Goal: Task Accomplishment & Management: Complete application form

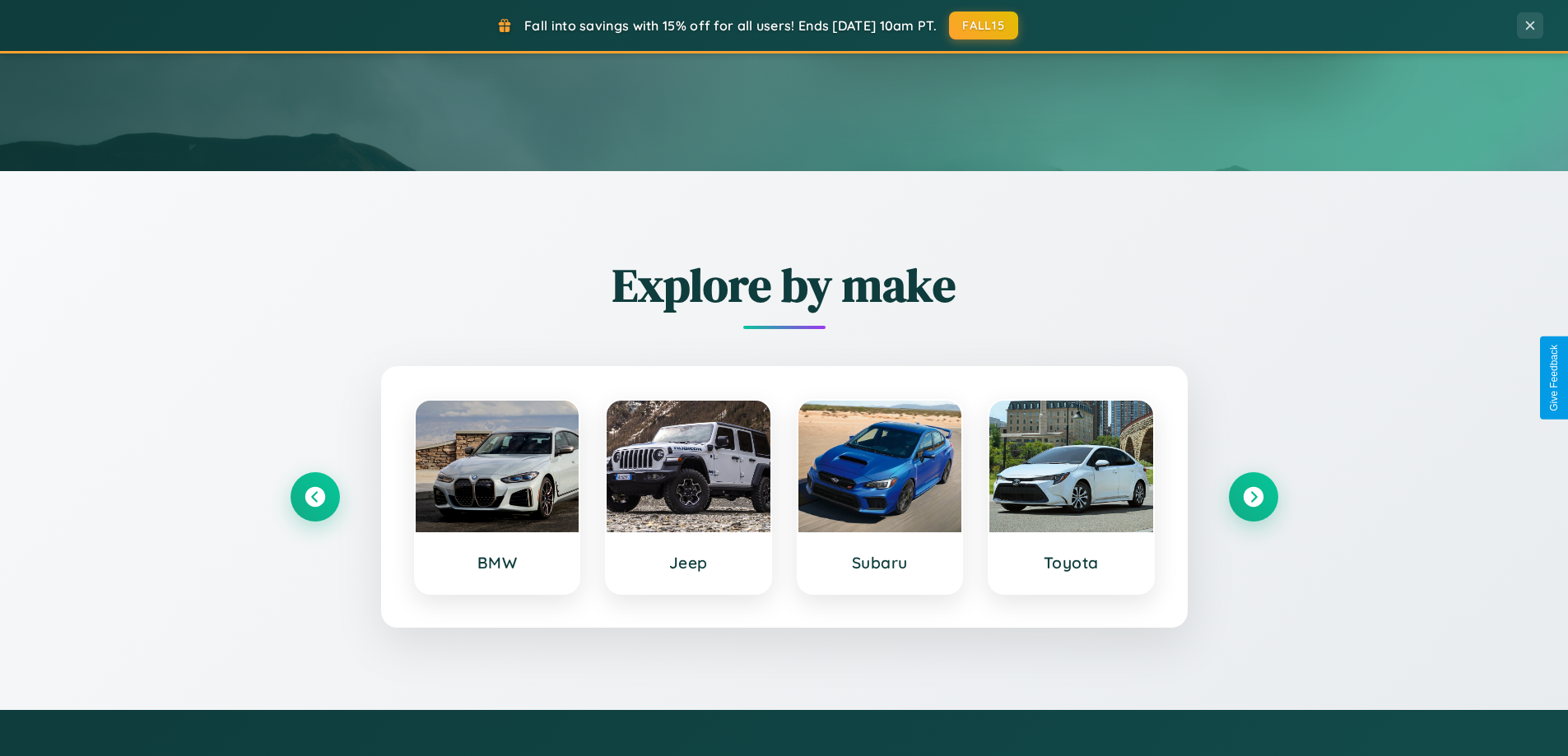
scroll to position [709, 0]
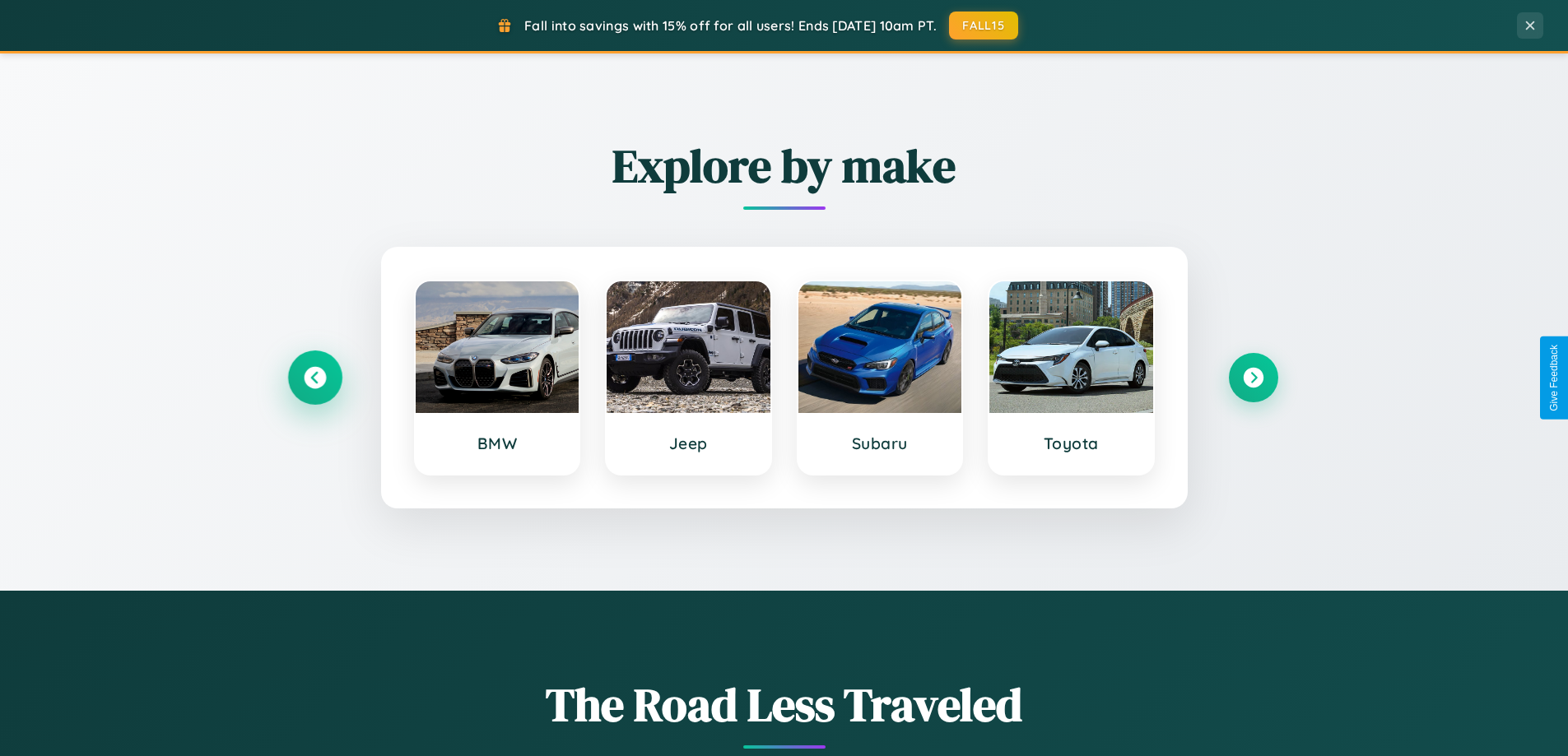
click at [314, 378] on icon at bounding box center [314, 378] width 22 height 22
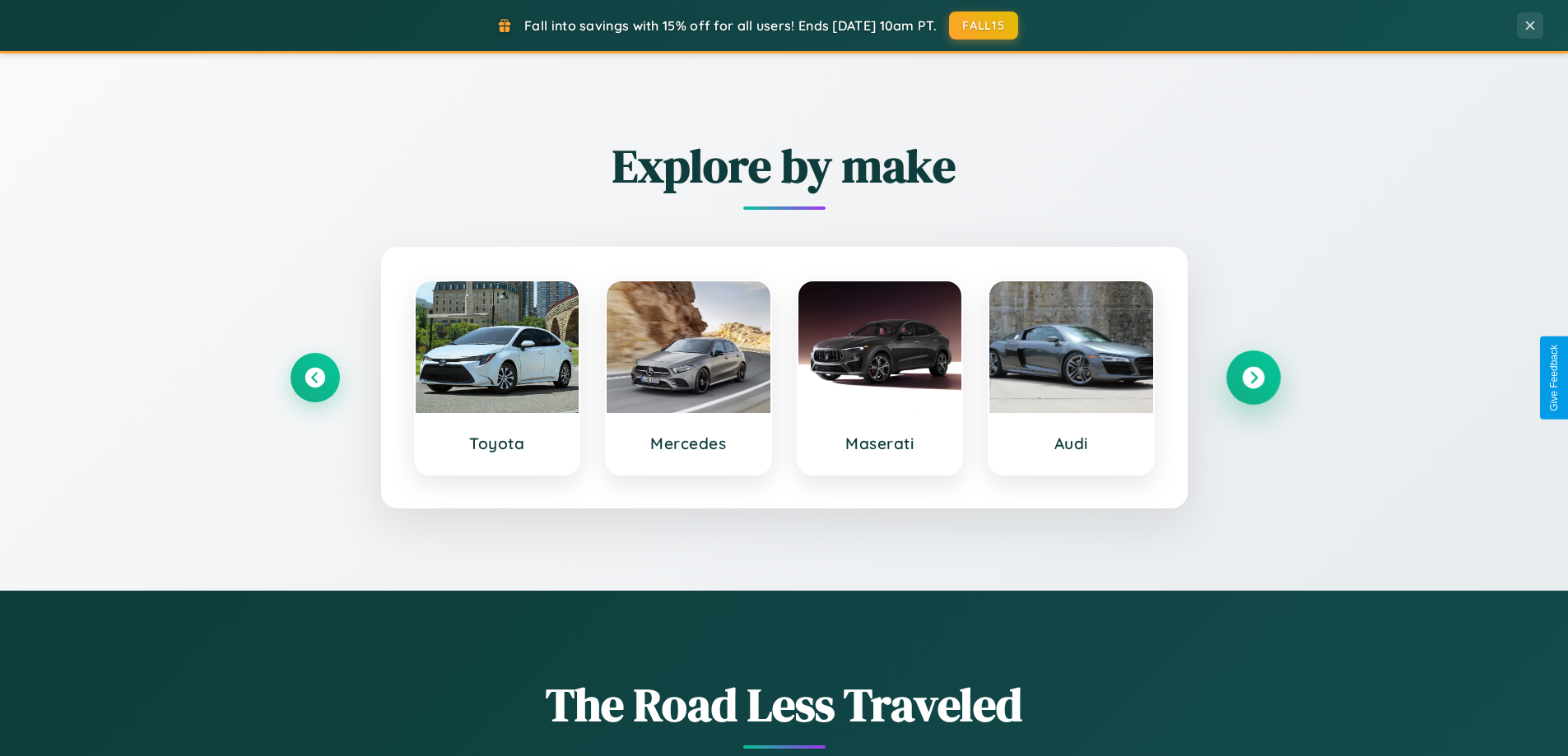
click at [1253, 378] on icon at bounding box center [1253, 378] width 22 height 22
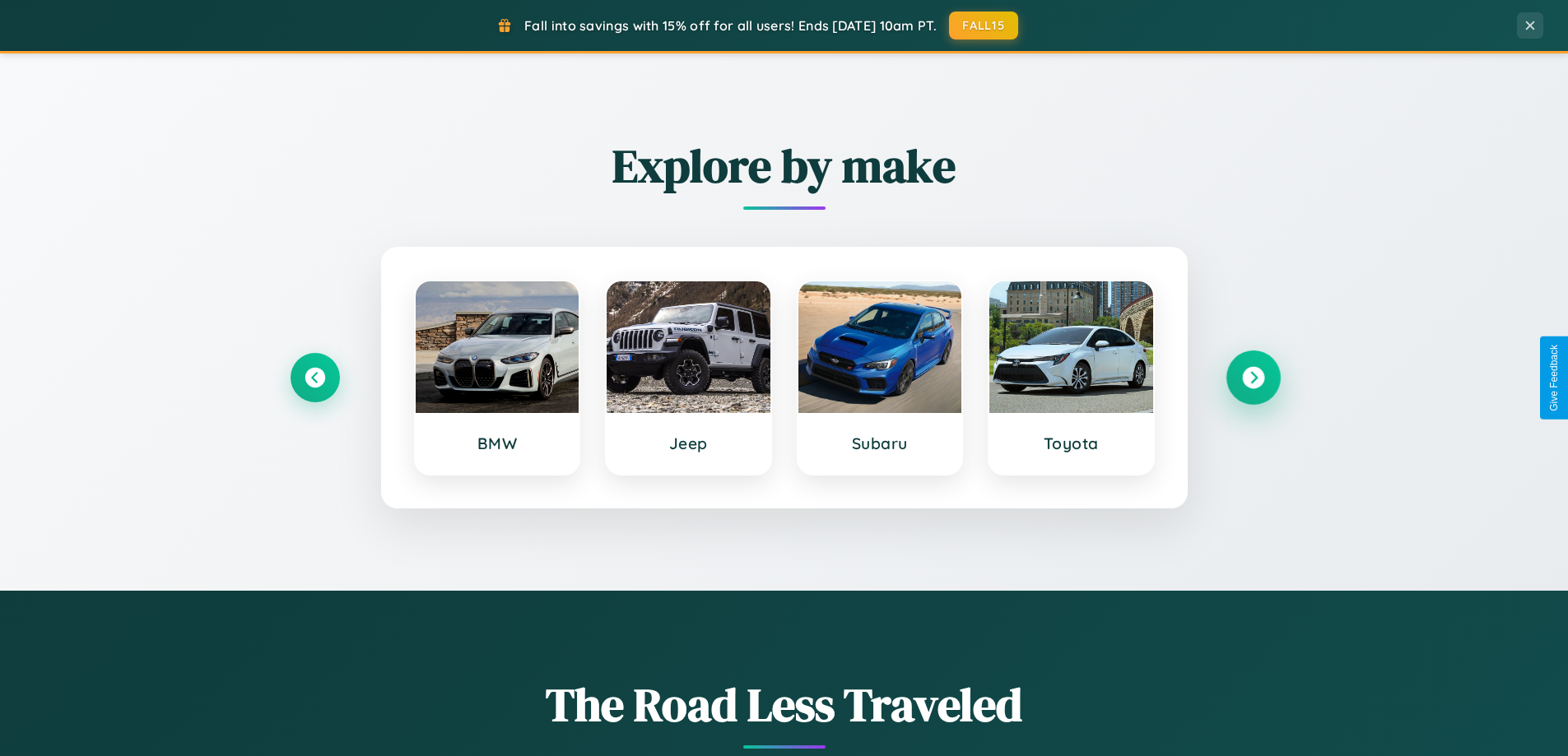
click at [1253, 378] on icon at bounding box center [1253, 378] width 22 height 22
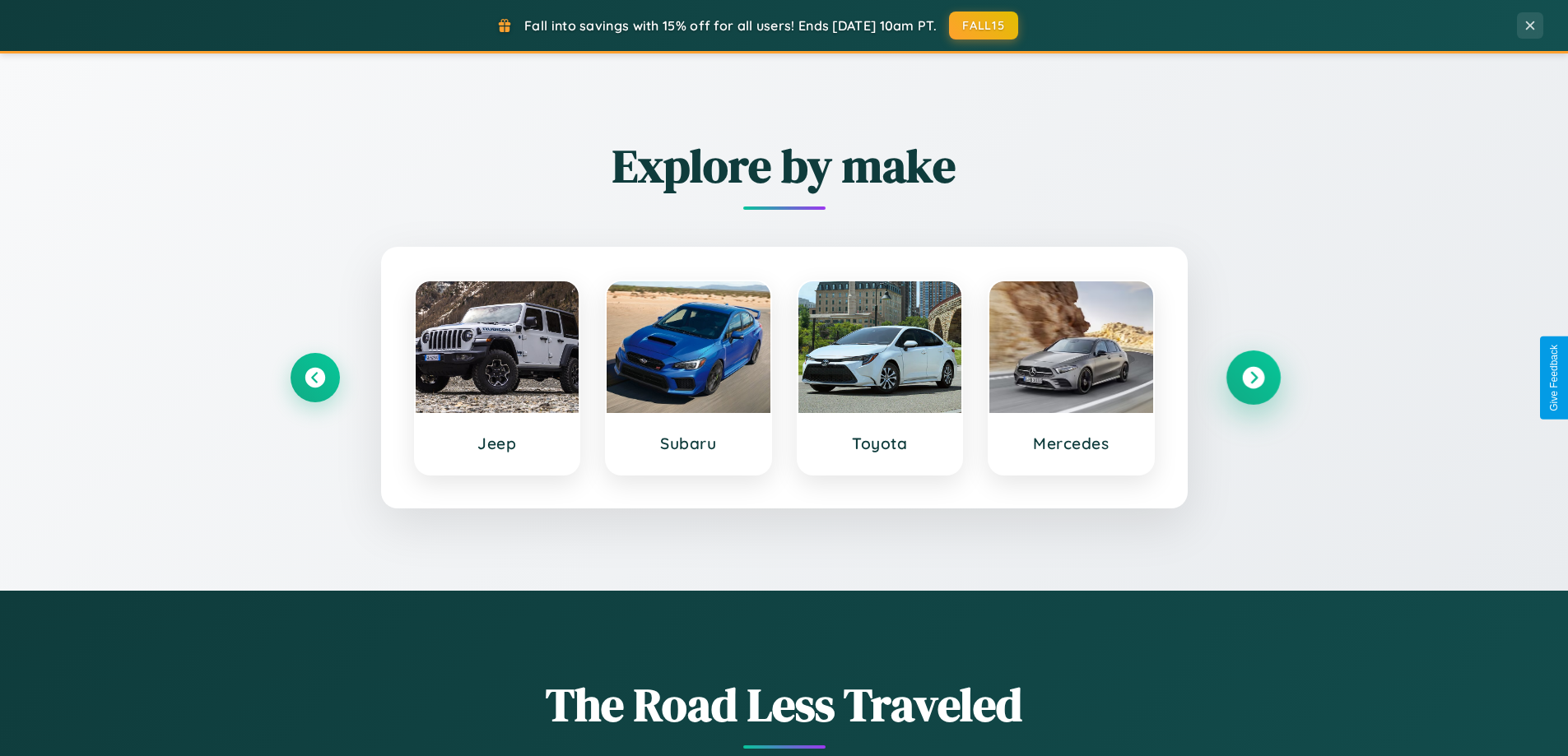
click at [1253, 378] on icon at bounding box center [1253, 378] width 22 height 22
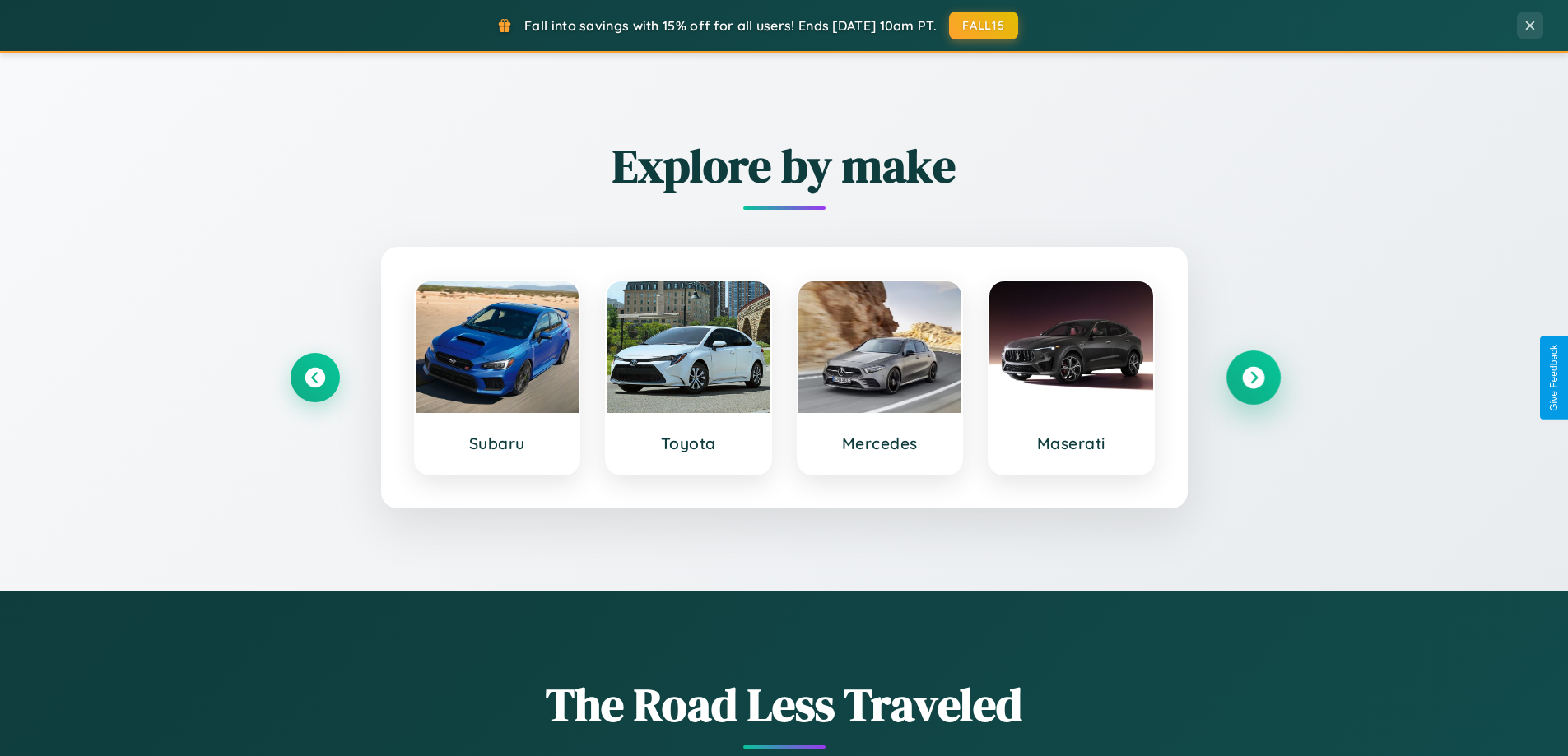
click at [1253, 378] on icon at bounding box center [1253, 378] width 22 height 22
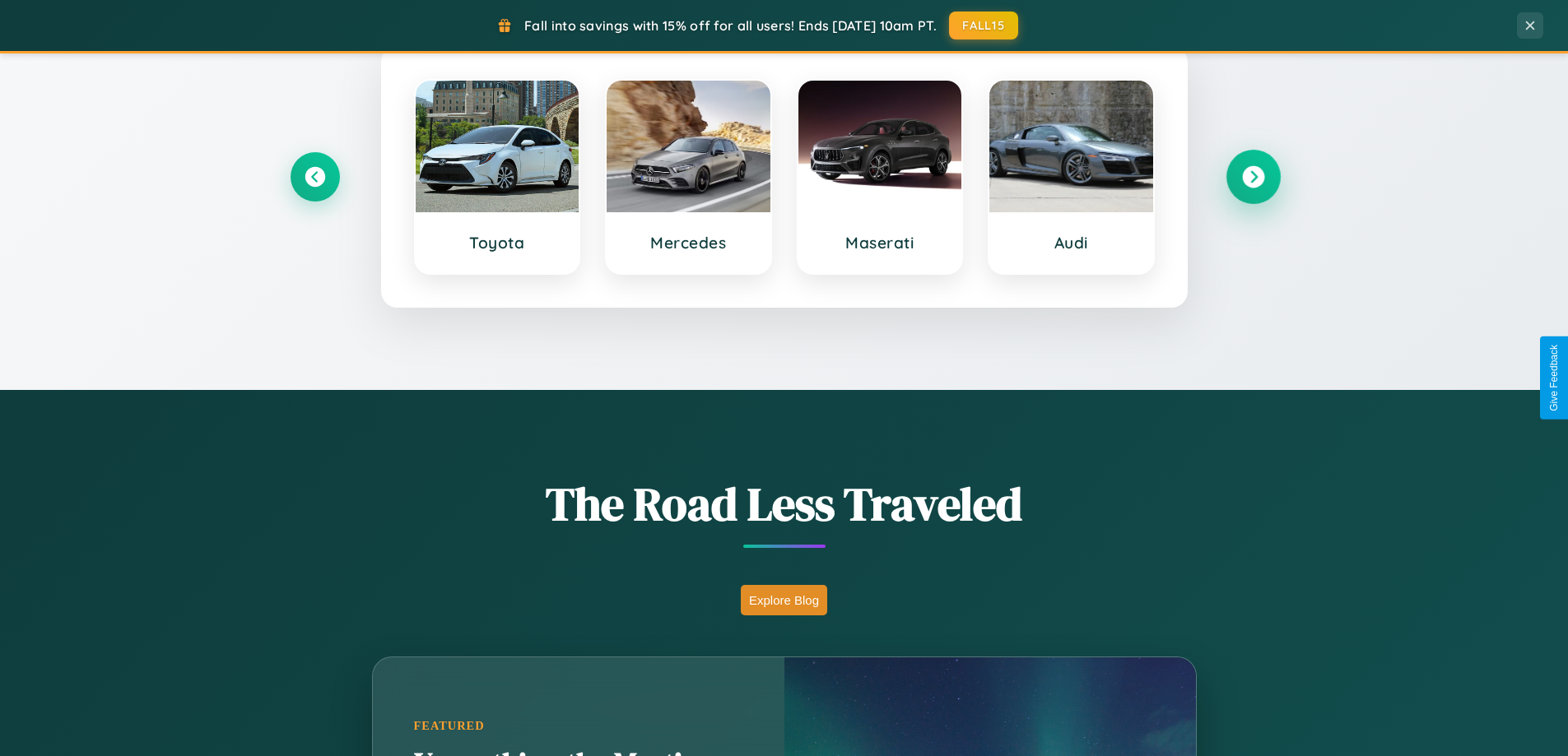
scroll to position [1132, 0]
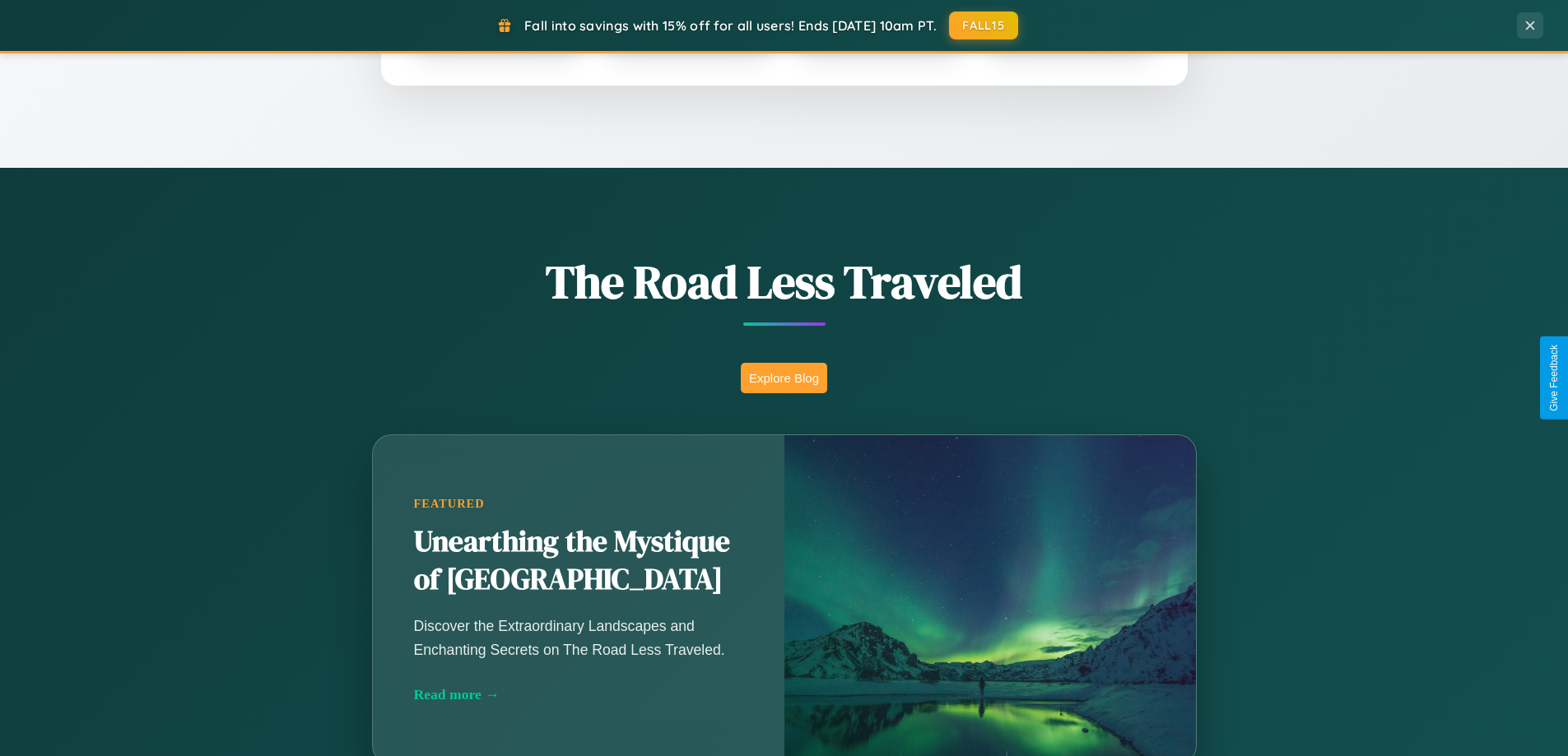
click at [784, 378] on button "Explore Blog" at bounding box center [784, 378] width 87 height 30
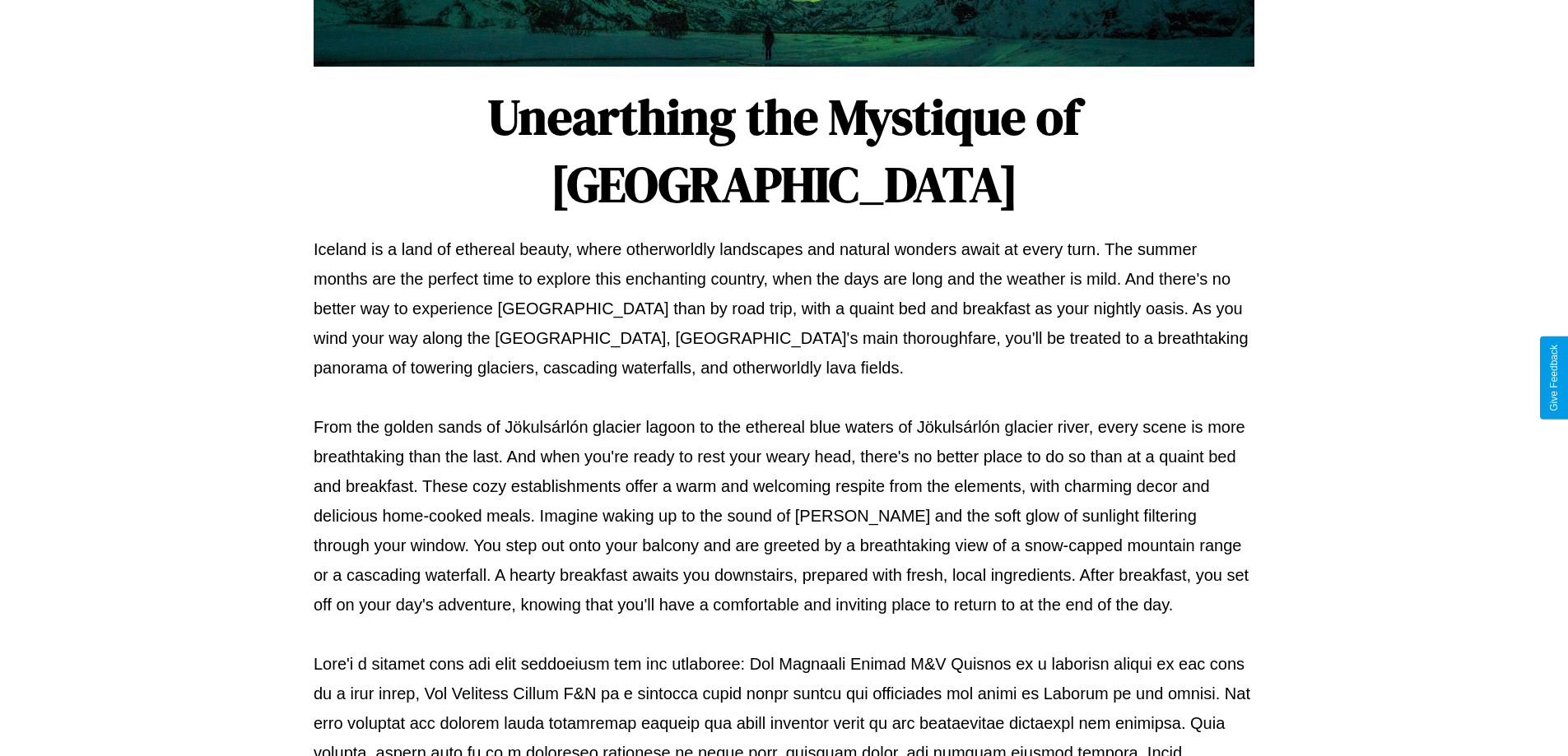
scroll to position [533, 0]
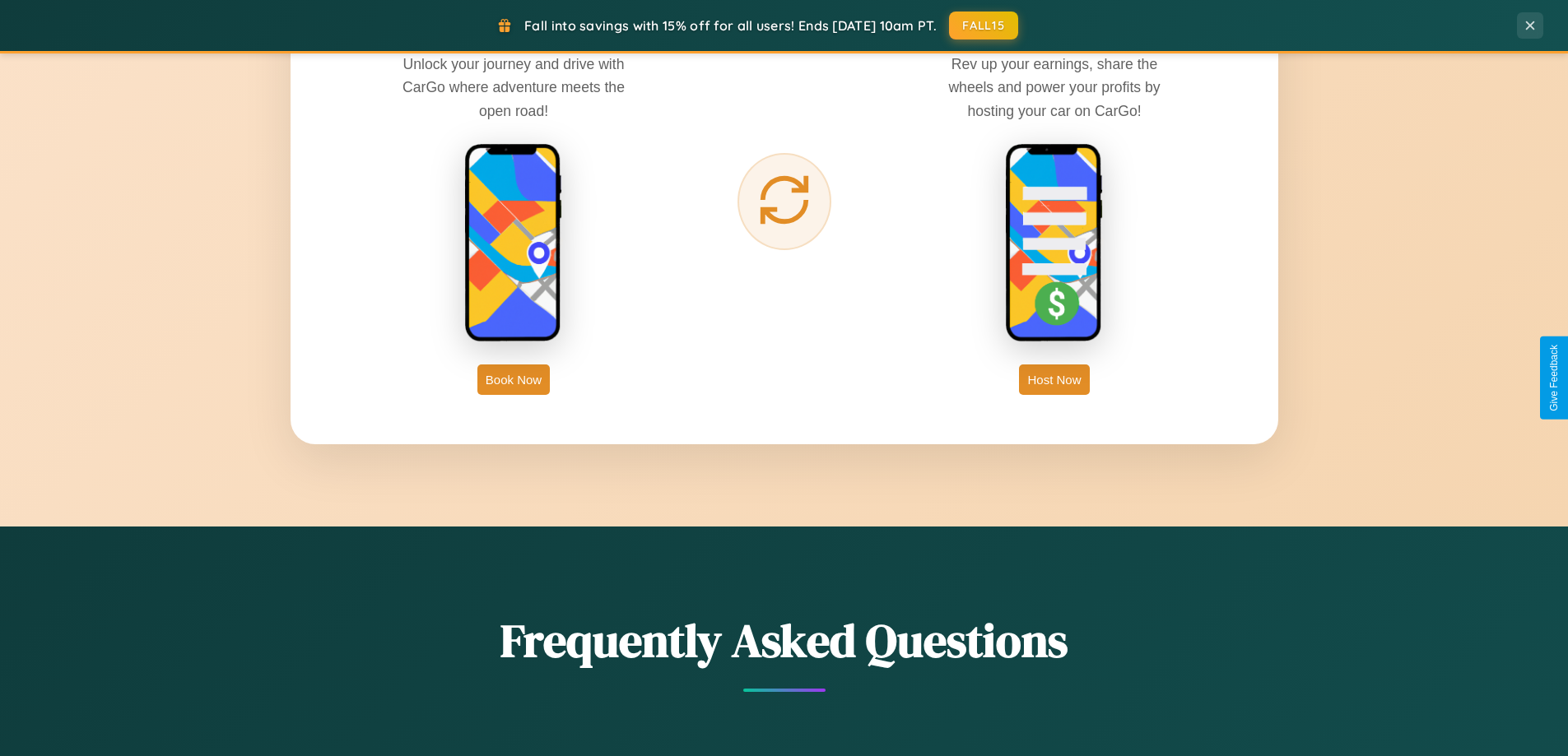
scroll to position [2643, 0]
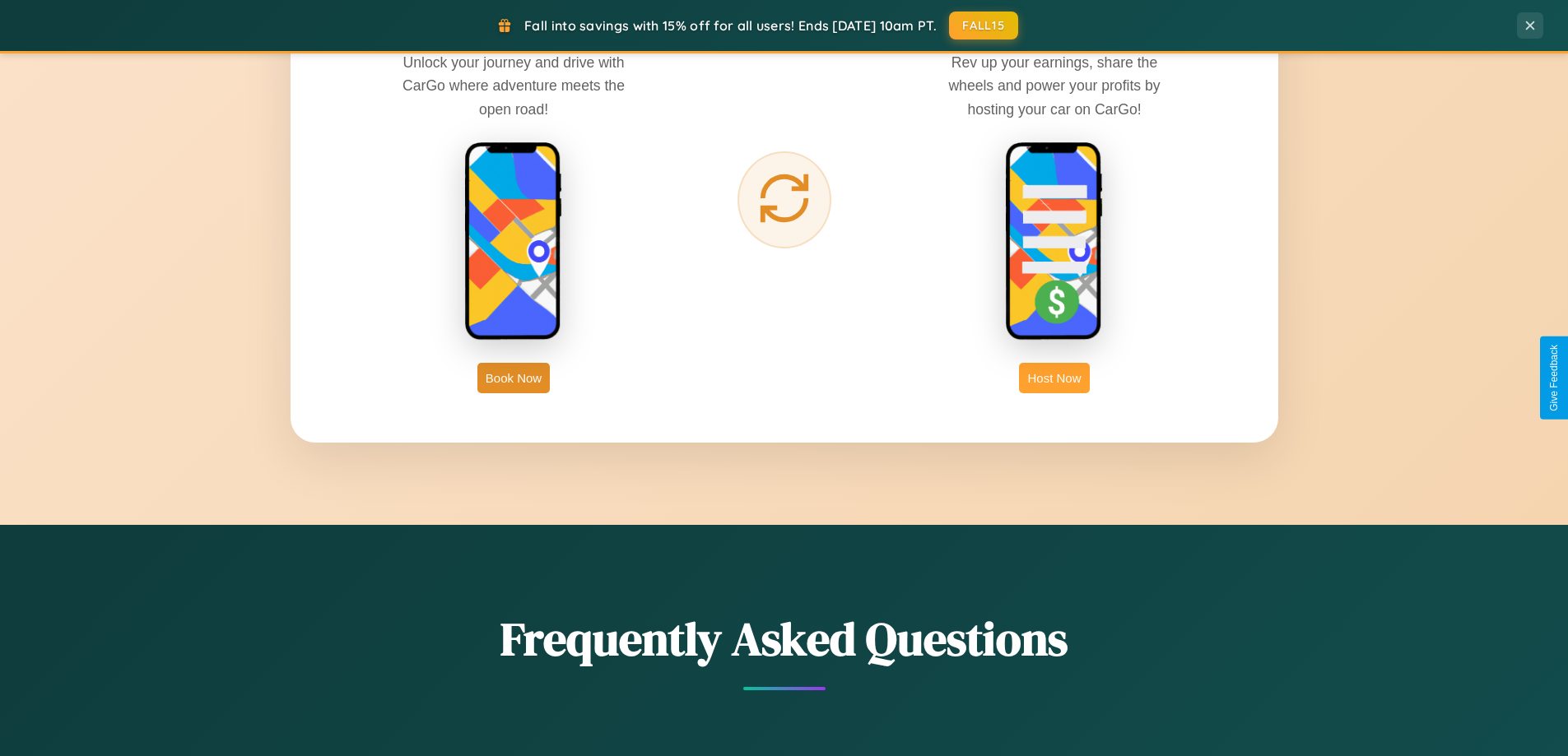
click at [1054, 378] on button "Host Now" at bounding box center [1053, 378] width 70 height 30
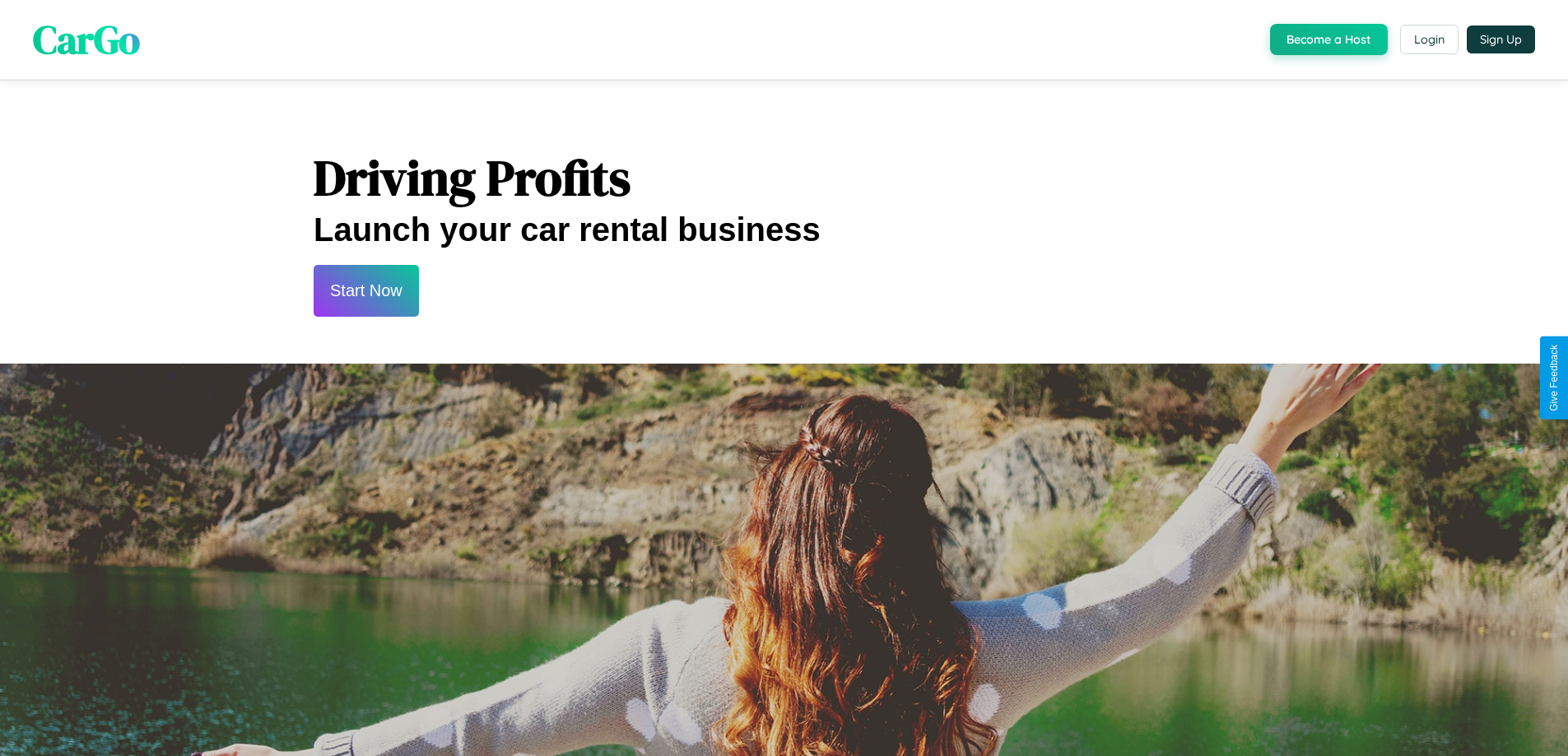
scroll to position [2224, 0]
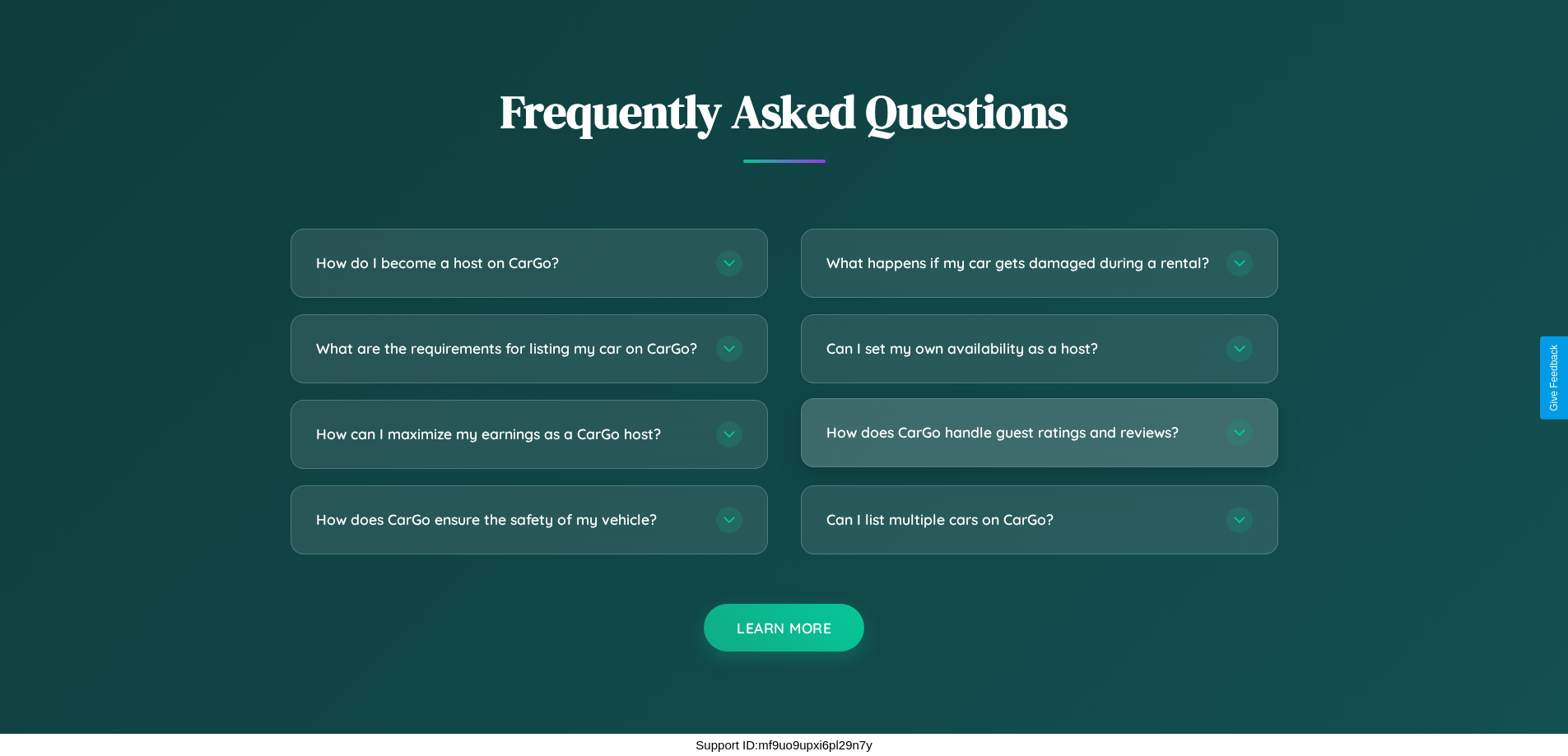
click at [1039, 432] on h3 "How does CarGo handle guest ratings and reviews?" at bounding box center [1018, 432] width 383 height 20
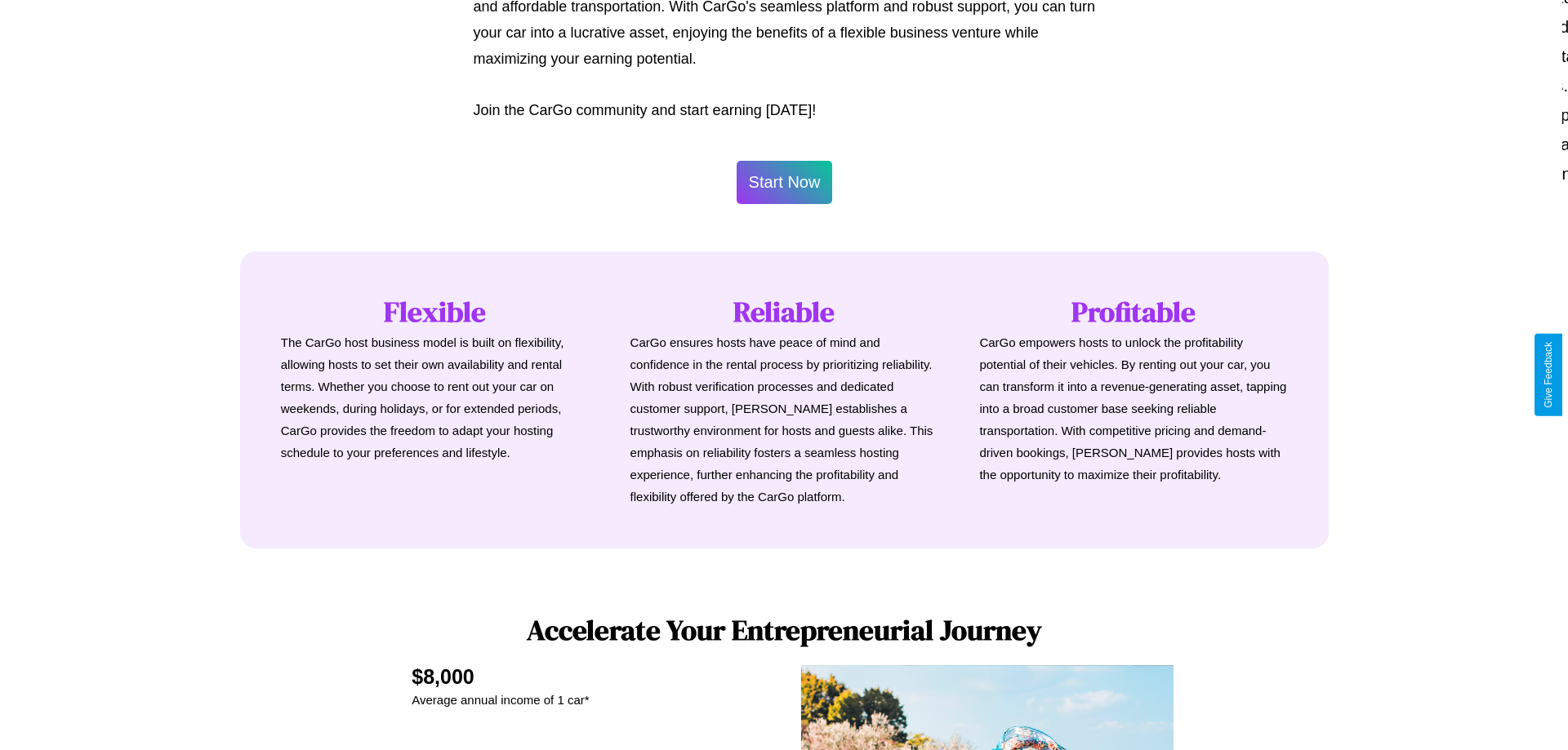
scroll to position [789, 0]
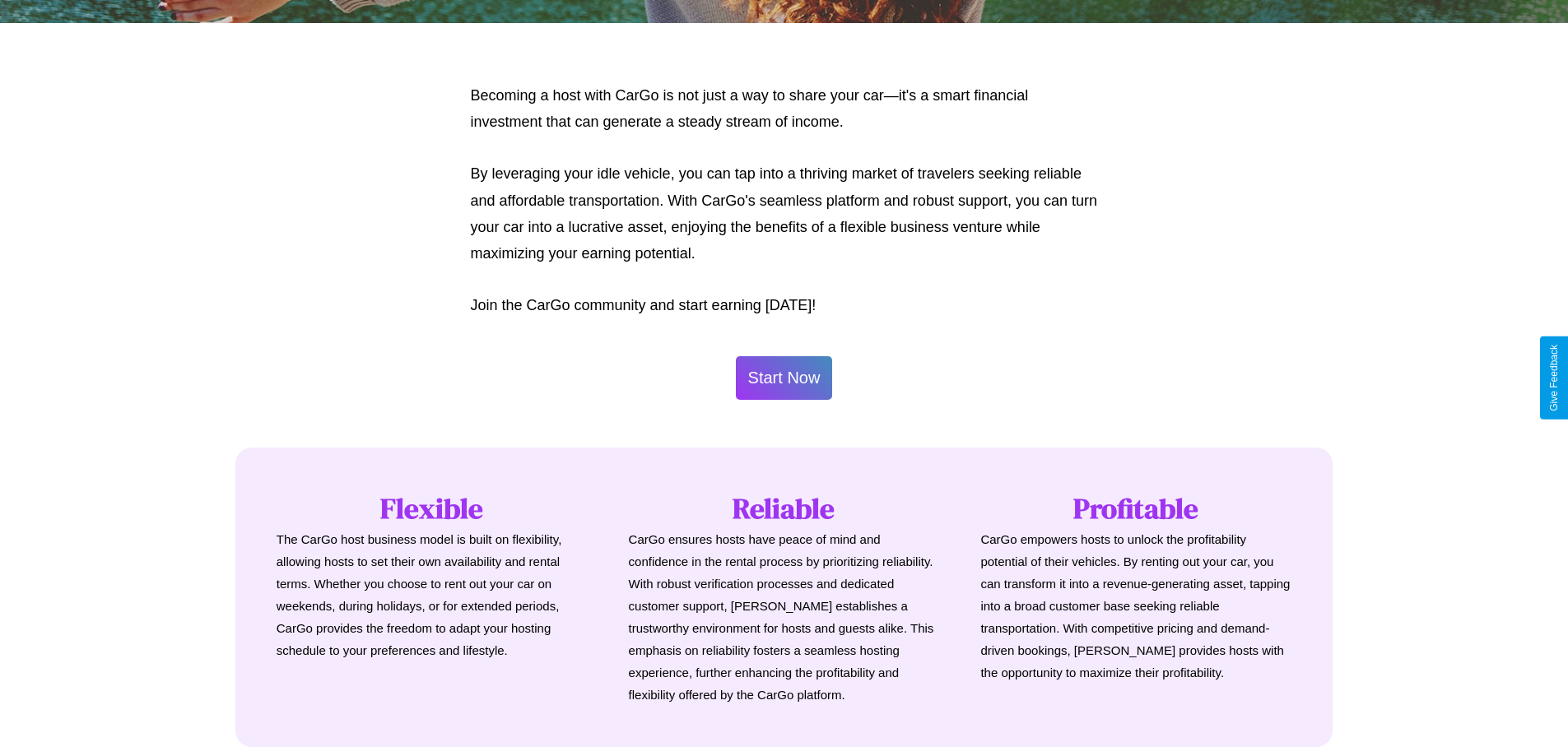
click at [784, 378] on button "Start Now" at bounding box center [784, 377] width 97 height 43
